Goal: Task Accomplishment & Management: Complete application form

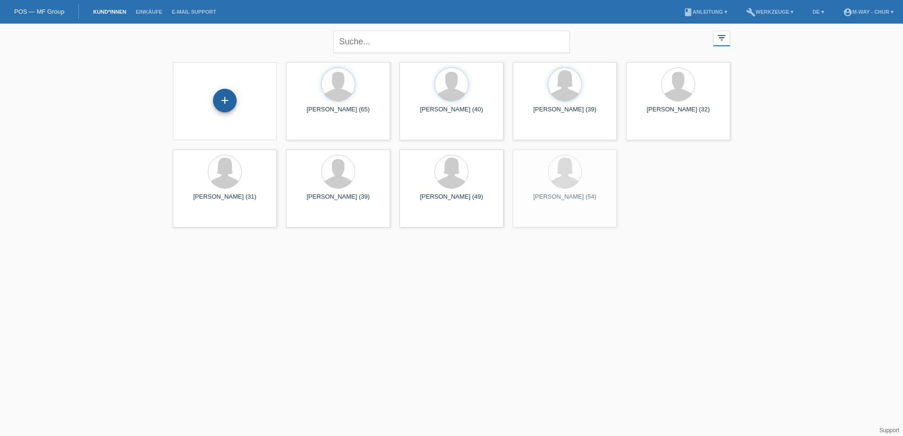
click at [228, 108] on div "+" at bounding box center [224, 101] width 23 height 16
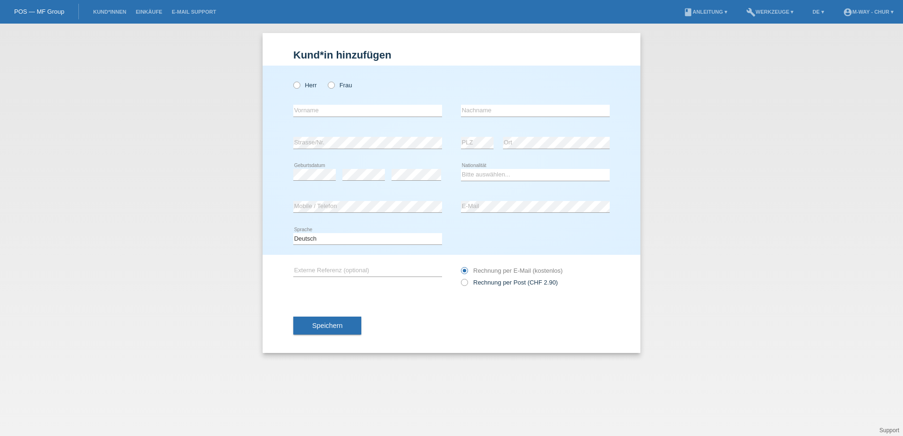
click at [288, 87] on div "Herr Frau error Vorname error" at bounding box center [452, 160] width 378 height 189
click at [292, 80] on icon at bounding box center [292, 80] width 0 height 0
click at [294, 84] on input "Herr" at bounding box center [296, 85] width 6 height 6
radio input "true"
click at [309, 118] on div "error Vorname" at bounding box center [367, 111] width 149 height 32
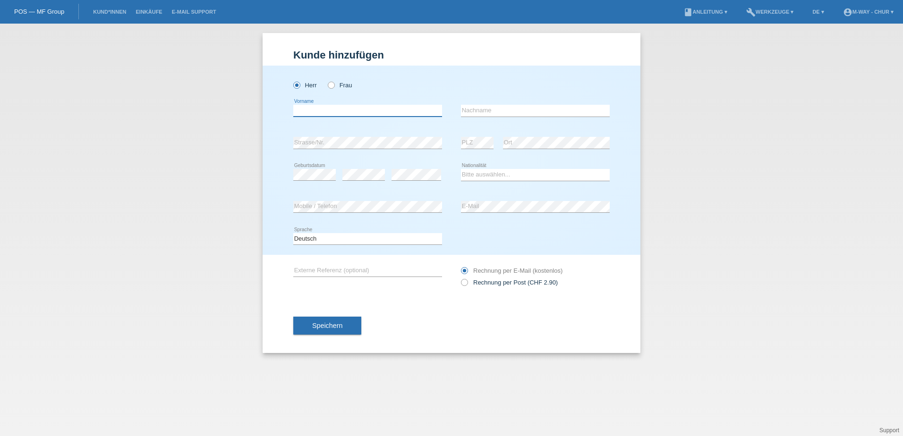
click at [310, 113] on input "text" at bounding box center [367, 111] width 149 height 12
type input "Yannick"
type input "Schumacher"
click at [499, 181] on icon at bounding box center [535, 181] width 149 height 0
click at [489, 177] on select "Bitte auswählen... Schweiz Deutschland Liechtenstein Österreich ------------ Af…" at bounding box center [535, 174] width 149 height 11
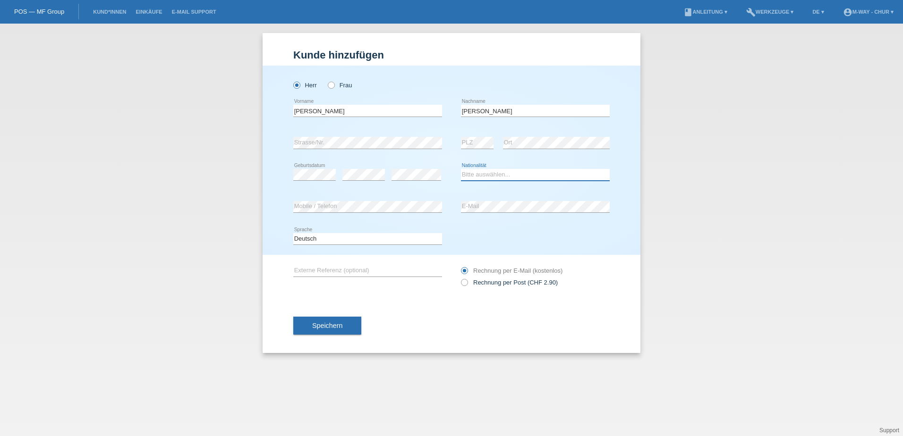
select select "CH"
click at [461, 169] on select "Bitte auswählen... Schweiz Deutschland Liechtenstein Österreich ------------ Af…" at bounding box center [535, 174] width 149 height 11
click at [328, 316] on div "Speichern" at bounding box center [451, 325] width 316 height 55
click at [325, 330] on button "Speichern" at bounding box center [327, 326] width 68 height 18
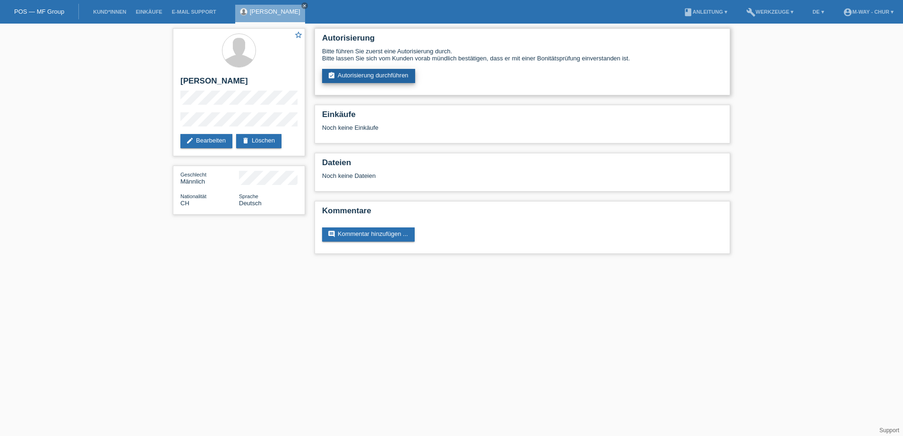
click at [404, 72] on link "assignment_turned_in Autorisierung durchführen" at bounding box center [368, 76] width 93 height 14
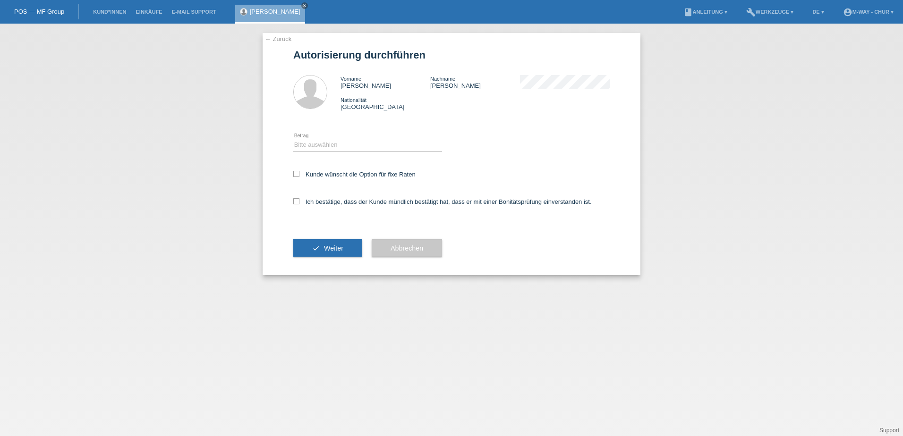
click at [345, 138] on div "Bitte auswählen CHF 1.00 - CHF 499.00 CHF 500.00 - CHF 1'999.00 CHF 2'000.00 - …" at bounding box center [367, 145] width 149 height 32
click at [338, 154] on div "Bitte auswählen CHF 1.00 - CHF 499.00 CHF 500.00 - CHF 1'999.00 CHF 2'000.00 - …" at bounding box center [367, 145] width 149 height 32
click at [339, 148] on select "Bitte auswählen CHF 1.00 - CHF 499.00 CHF 500.00 - CHF 1'999.00 CHF 2'000.00 - …" at bounding box center [367, 144] width 149 height 11
select select "3"
click at [293, 139] on select "Bitte auswählen CHF 1.00 - CHF 499.00 CHF 500.00 - CHF 1'999.00 CHF 2'000.00 - …" at bounding box center [367, 144] width 149 height 11
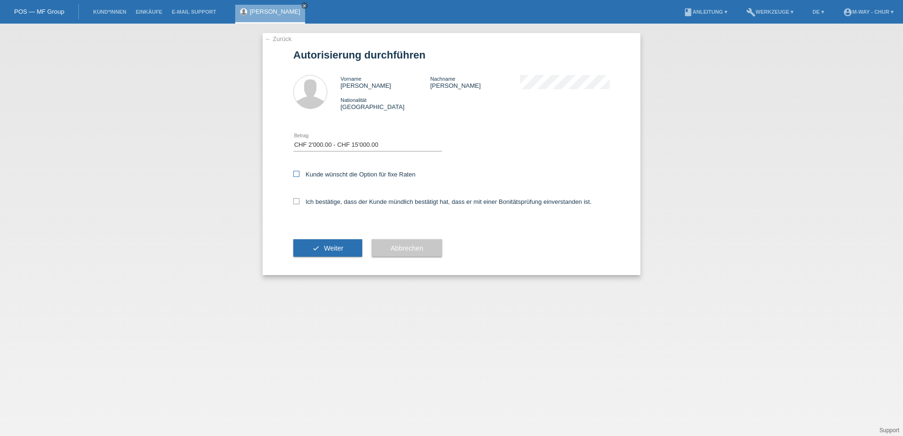
click at [329, 171] on label "Kunde wünscht die Option für fixe Raten" at bounding box center [354, 174] width 122 height 7
click at [299, 171] on input "Kunde wünscht die Option für fixe Raten" at bounding box center [296, 174] width 6 height 6
checkbox input "true"
click at [317, 203] on label "Ich bestätige, dass der Kunde mündlich bestätigt hat, dass er mit einer Bonität…" at bounding box center [442, 201] width 298 height 7
click at [299, 203] on input "Ich bestätige, dass der Kunde mündlich bestätigt hat, dass er mit einer Bonität…" at bounding box center [296, 201] width 6 height 6
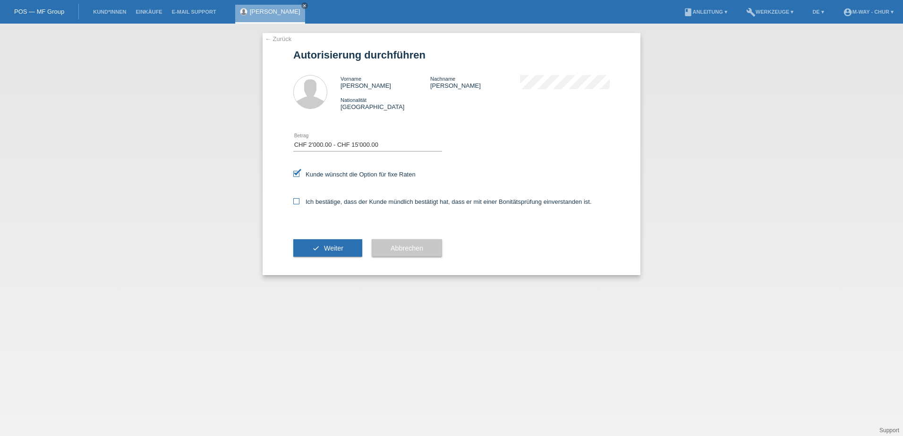
checkbox input "true"
click at [314, 239] on div "check Weiter" at bounding box center [327, 248] width 69 height 55
click at [314, 241] on button "check Weiter" at bounding box center [327, 248] width 69 height 18
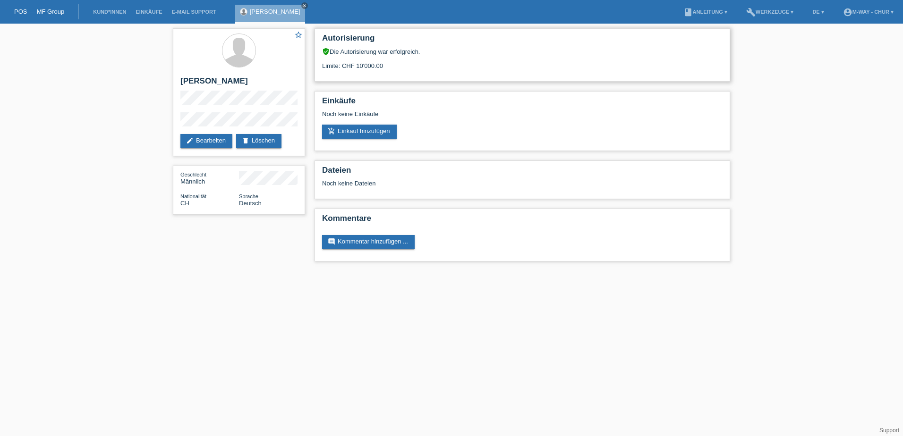
drag, startPoint x: 386, startPoint y: 67, endPoint x: 345, endPoint y: 63, distance: 41.3
click at [345, 63] on div "Limite: CHF 10'000.00" at bounding box center [522, 62] width 400 height 14
drag, startPoint x: 345, startPoint y: 63, endPoint x: 400, endPoint y: 78, distance: 56.8
click at [400, 78] on div "Autorisierung verified_user Die Autorisierung war erfolgreich. Limite: CHF 10'0…" at bounding box center [523, 54] width 416 height 53
click at [307, 5] on icon "close" at bounding box center [304, 5] width 5 height 5
